Goal: Task Accomplishment & Management: Complete application form

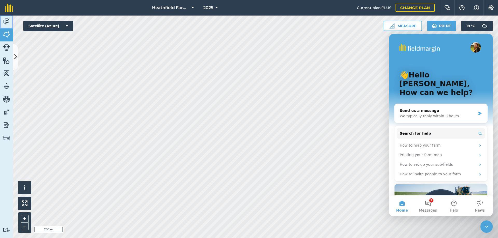
click at [4, 24] on img at bounding box center [6, 22] width 7 height 8
click at [15, 66] on button at bounding box center [15, 57] width 5 height 26
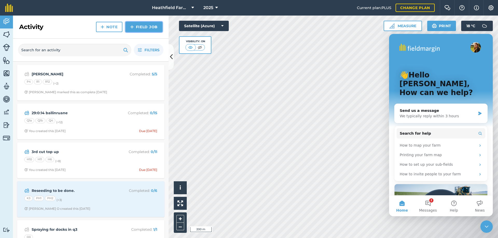
click at [148, 30] on link "Field Job" at bounding box center [143, 27] width 37 height 10
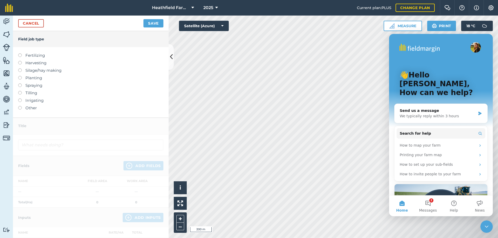
click at [20, 53] on label at bounding box center [21, 53] width 7 height 0
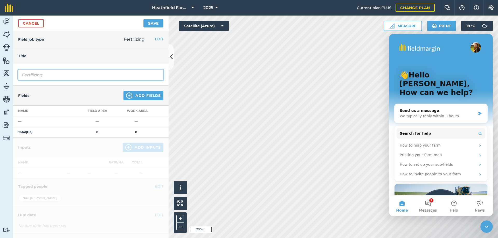
click at [44, 77] on input "Fertilizing" at bounding box center [90, 74] width 145 height 11
type input "F"
type input "[MEDICAL_DATA][PERSON_NAME]"
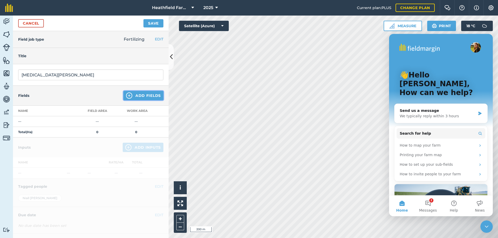
click at [137, 100] on button "Add Fields" at bounding box center [143, 95] width 40 height 9
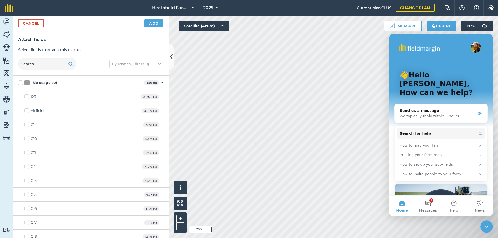
checkbox input "true"
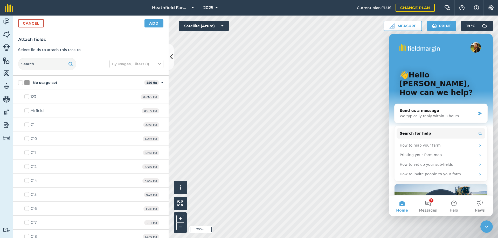
checkbox input "true"
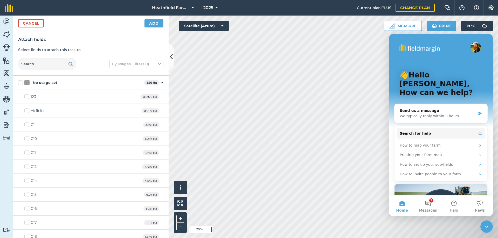
checkbox input "true"
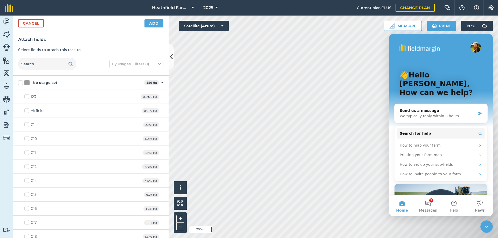
checkbox input "true"
checkbox input "false"
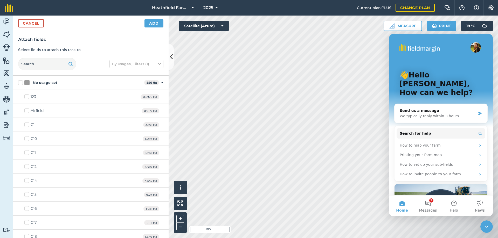
checkbox input "true"
click at [153, 24] on button "Add" at bounding box center [153, 23] width 19 height 8
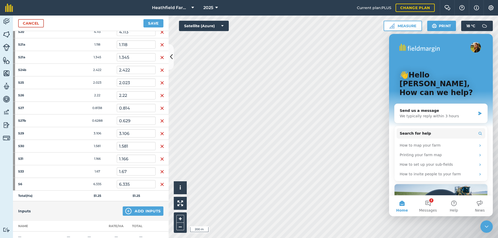
scroll to position [173, 0]
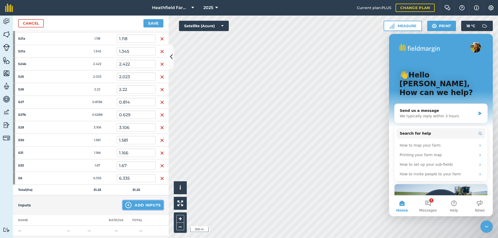
click at [134, 208] on button "Add Inputs" at bounding box center [143, 205] width 41 height 9
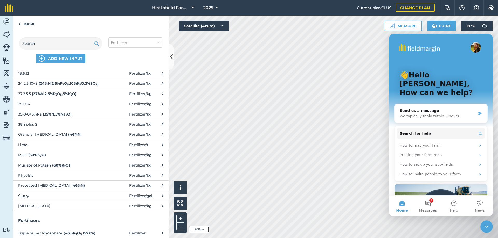
scroll to position [26, 0]
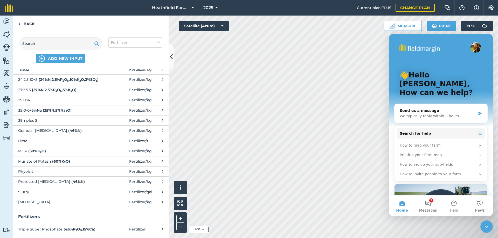
click at [38, 205] on span "[MEDICAL_DATA]" at bounding box center [60, 202] width 85 height 6
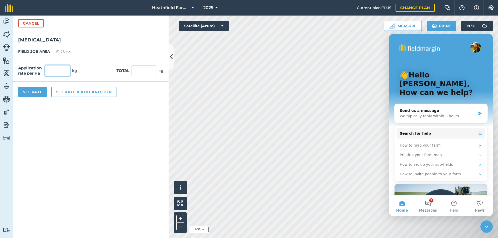
click at [56, 73] on input "text" at bounding box center [57, 70] width 25 height 11
type input "65"
type input "3,331.25"
click at [41, 95] on button "Set Rate" at bounding box center [32, 92] width 29 height 10
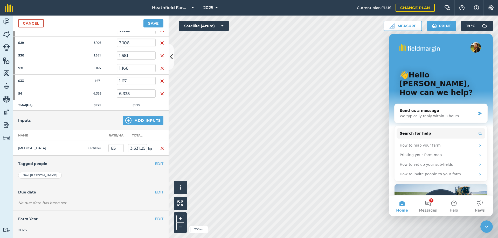
scroll to position [258, 0]
drag, startPoint x: 121, startPoint y: 150, endPoint x: 104, endPoint y: 150, distance: 16.3
click at [104, 150] on tr "[MEDICAL_DATA] Fertilizer 65 3,331.25 kg" at bounding box center [91, 148] width 156 height 15
type input "2"
type input "32"
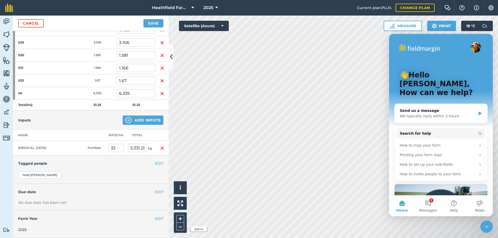
type input "1,640"
click at [78, 152] on td at bounding box center [75, 148] width 21 height 15
click at [119, 149] on input "32" at bounding box center [115, 148] width 15 height 8
type input "3"
type input "70"
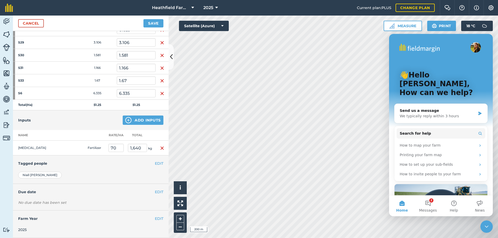
type input "3,587.5"
click at [93, 144] on td "Fertilizer" at bounding box center [96, 148] width 21 height 15
click at [113, 149] on input "70" at bounding box center [115, 148] width 15 height 8
drag, startPoint x: 113, startPoint y: 148, endPoint x: 102, endPoint y: 150, distance: 10.7
click at [102, 150] on tr "[MEDICAL_DATA] Fertilizer 70 3,587.5 kg" at bounding box center [91, 148] width 156 height 15
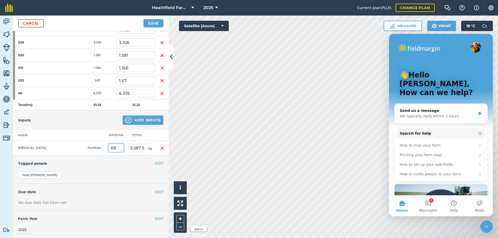
type input "68"
type input "3,485"
click at [102, 150] on td "Fertilizer" at bounding box center [96, 148] width 21 height 15
click at [116, 149] on input "68" at bounding box center [115, 148] width 15 height 8
type input "66"
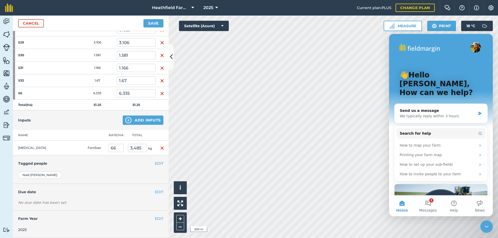
type input "3,382.5"
click at [105, 142] on td "Fertilizer" at bounding box center [96, 148] width 21 height 15
drag, startPoint x: 123, startPoint y: 149, endPoint x: 105, endPoint y: 153, distance: 18.5
click at [105, 153] on tr "[MEDICAL_DATA] Fertilizer 66 3,382.5 kg" at bounding box center [91, 148] width 156 height 15
type input "68"
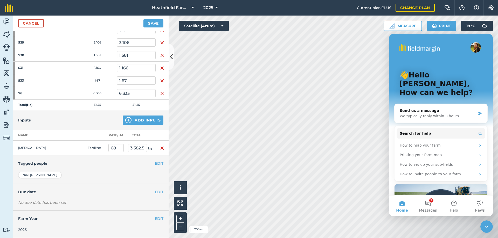
type input "3,485"
click at [100, 153] on td "Fertilizer" at bounding box center [96, 148] width 21 height 15
click at [32, 177] on div "[PERSON_NAME]" at bounding box center [40, 175] width 44 height 7
click at [150, 163] on h4 "Tagged people" at bounding box center [90, 164] width 145 height 6
click at [155, 164] on button "EDIT" at bounding box center [159, 164] width 9 height 6
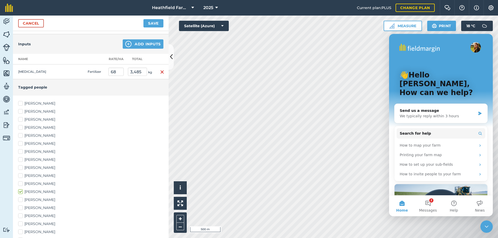
scroll to position [344, 0]
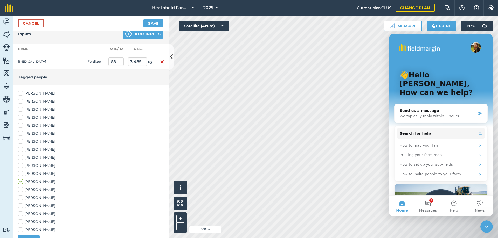
click at [20, 190] on label "[PERSON_NAME]" at bounding box center [90, 189] width 145 height 5
click at [20, 190] on input "[PERSON_NAME]" at bounding box center [19, 188] width 3 height 3
checkbox input "true"
click at [20, 229] on label "[PERSON_NAME]" at bounding box center [90, 229] width 145 height 5
click at [20, 229] on input "[PERSON_NAME]" at bounding box center [19, 228] width 3 height 3
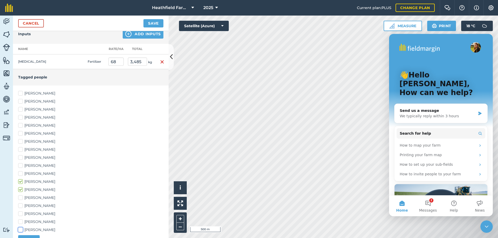
checkbox input "true"
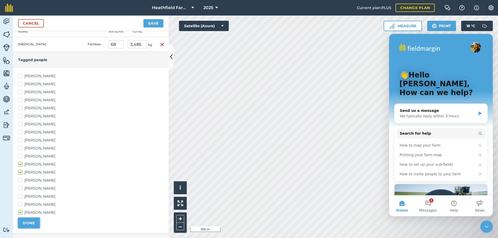
click at [32, 223] on button "DONE" at bounding box center [29, 223] width 22 height 10
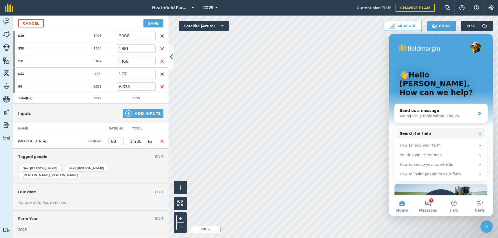
scroll to position [258, 0]
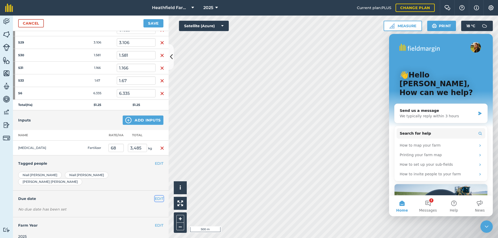
click at [155, 196] on button "EDIT" at bounding box center [159, 199] width 9 height 6
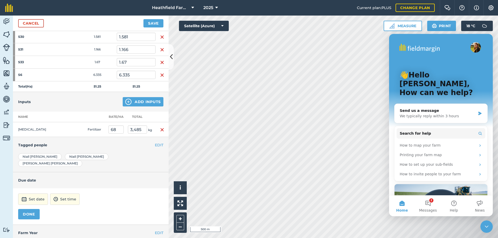
scroll to position [284, 0]
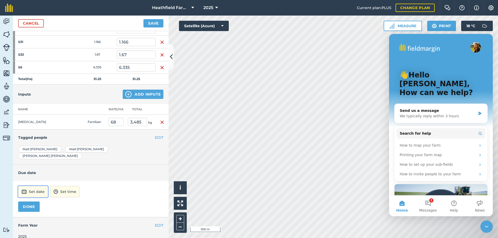
click at [41, 186] on button "Set date" at bounding box center [33, 191] width 30 height 11
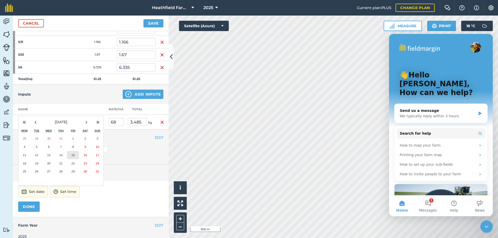
click at [74, 153] on abbr "15" at bounding box center [72, 154] width 3 height 3
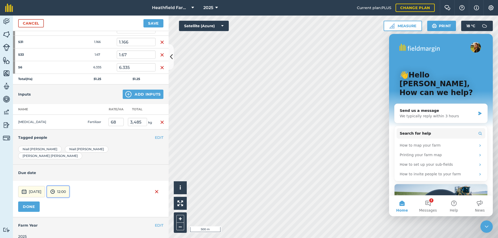
click at [69, 188] on button "12:00" at bounding box center [58, 191] width 22 height 11
click at [72, 143] on button "08:00" at bounding box center [59, 147] width 24 height 8
click at [36, 205] on button "DONE" at bounding box center [29, 207] width 22 height 10
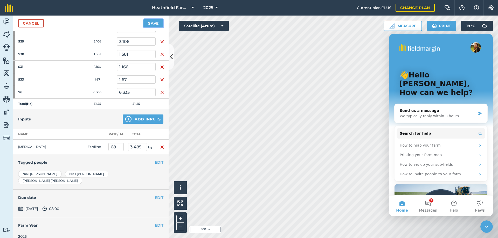
click at [148, 25] on button "Save" at bounding box center [153, 23] width 20 height 8
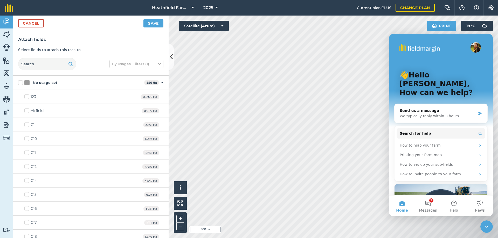
checkbox input "true"
click at [152, 25] on button "Save" at bounding box center [153, 23] width 20 height 8
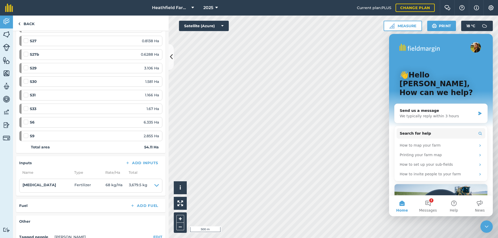
scroll to position [242, 0]
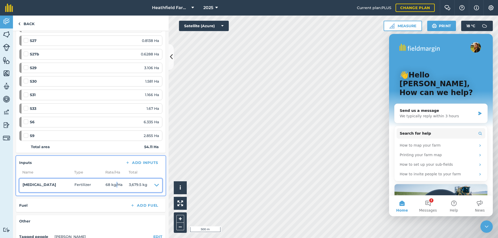
click at [116, 187] on span "68 kg / Ha" at bounding box center [117, 185] width 23 height 7
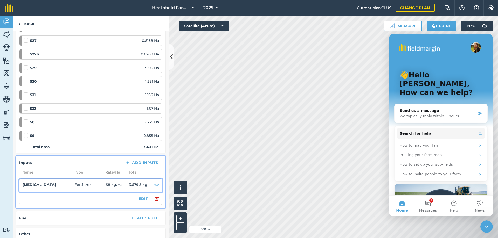
click at [110, 186] on span "68 kg / Ha" at bounding box center [117, 185] width 23 height 7
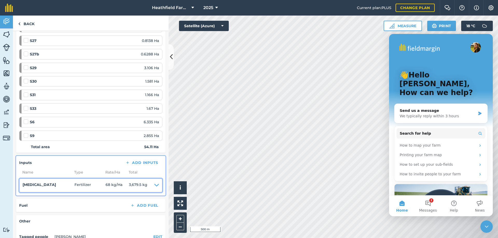
click at [154, 185] on icon at bounding box center [156, 185] width 5 height 7
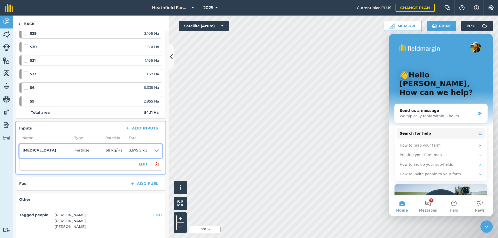
scroll to position [277, 0]
click at [139, 164] on button "EDIT" at bounding box center [143, 164] width 9 height 6
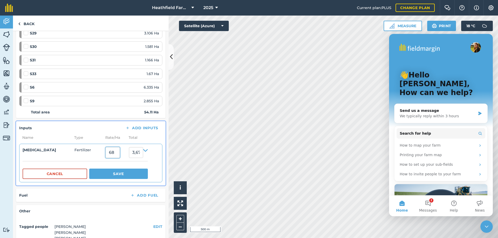
click at [120, 155] on input "68" at bounding box center [113, 152] width 14 height 11
type input "6"
type input "70"
type input "3,787.7"
click at [101, 158] on span "Fertilizer" at bounding box center [89, 152] width 31 height 11
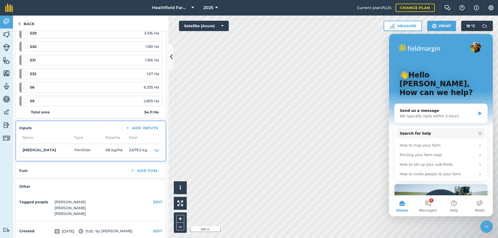
click at [157, 150] on li "[MEDICAL_DATA] Fertilizer 68 kg / Ha 3,679.5 kg EDIT" at bounding box center [90, 151] width 143 height 14
click at [154, 150] on icon at bounding box center [156, 150] width 5 height 7
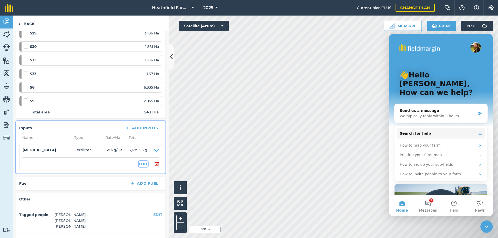
click at [142, 163] on button "EDIT" at bounding box center [143, 164] width 9 height 6
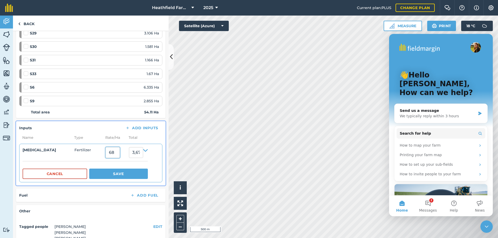
click at [117, 153] on input "68" at bounding box center [113, 152] width 14 height 11
type input "6"
type input "70"
type input "3,787.7"
click at [135, 175] on button "Save" at bounding box center [118, 174] width 59 height 10
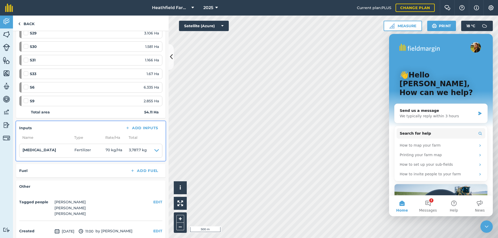
click at [147, 155] on li "[MEDICAL_DATA] Fertilizer 70 kg / Ha 3,787.7 kg EDIT" at bounding box center [90, 151] width 143 height 14
click at [154, 147] on icon at bounding box center [156, 150] width 5 height 7
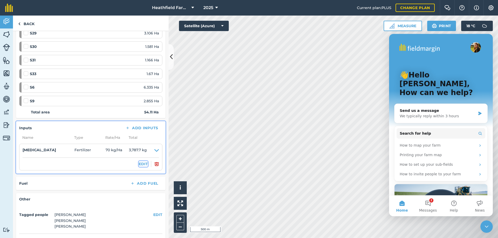
click at [140, 164] on button "EDIT" at bounding box center [143, 164] width 9 height 6
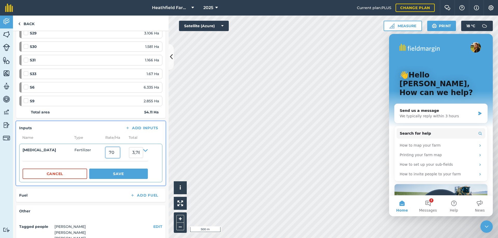
click at [120, 158] on input "70" at bounding box center [113, 152] width 14 height 11
type input "7"
type input "69"
type input "3,733.59"
click at [125, 172] on button "Save" at bounding box center [118, 174] width 59 height 10
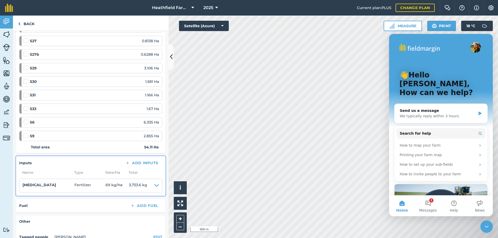
scroll to position [268, 0]
